Goal: Information Seeking & Learning: Learn about a topic

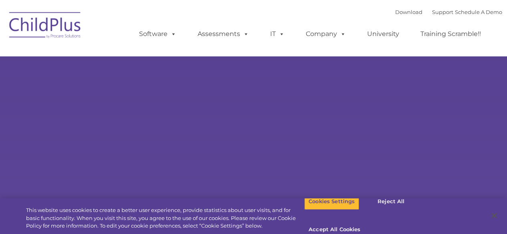
select select "MEDIUM"
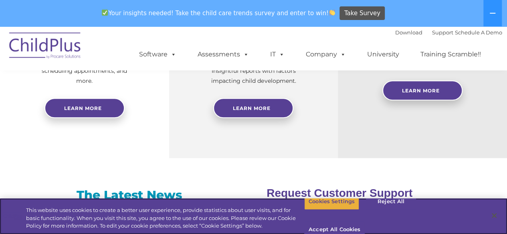
scroll to position [427, 0]
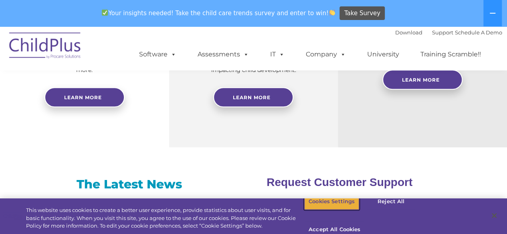
click at [330, 210] on button "Cookies Settings" at bounding box center [331, 201] width 55 height 17
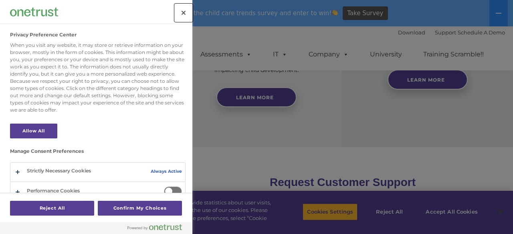
click at [181, 10] on button "Close" at bounding box center [184, 13] width 18 height 18
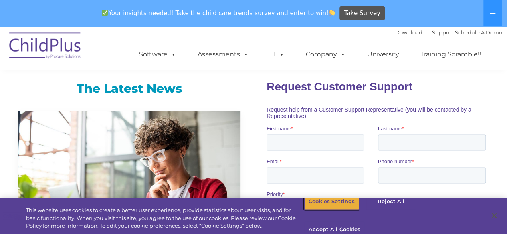
scroll to position [520, 0]
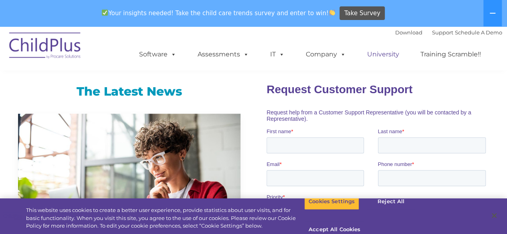
click at [382, 56] on link "University" at bounding box center [383, 54] width 48 height 16
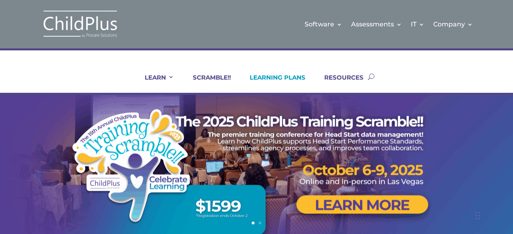
click at [274, 78] on link "LEARNING PLANS" at bounding box center [273, 83] width 66 height 19
